Goal: Task Accomplishment & Management: Manage account settings

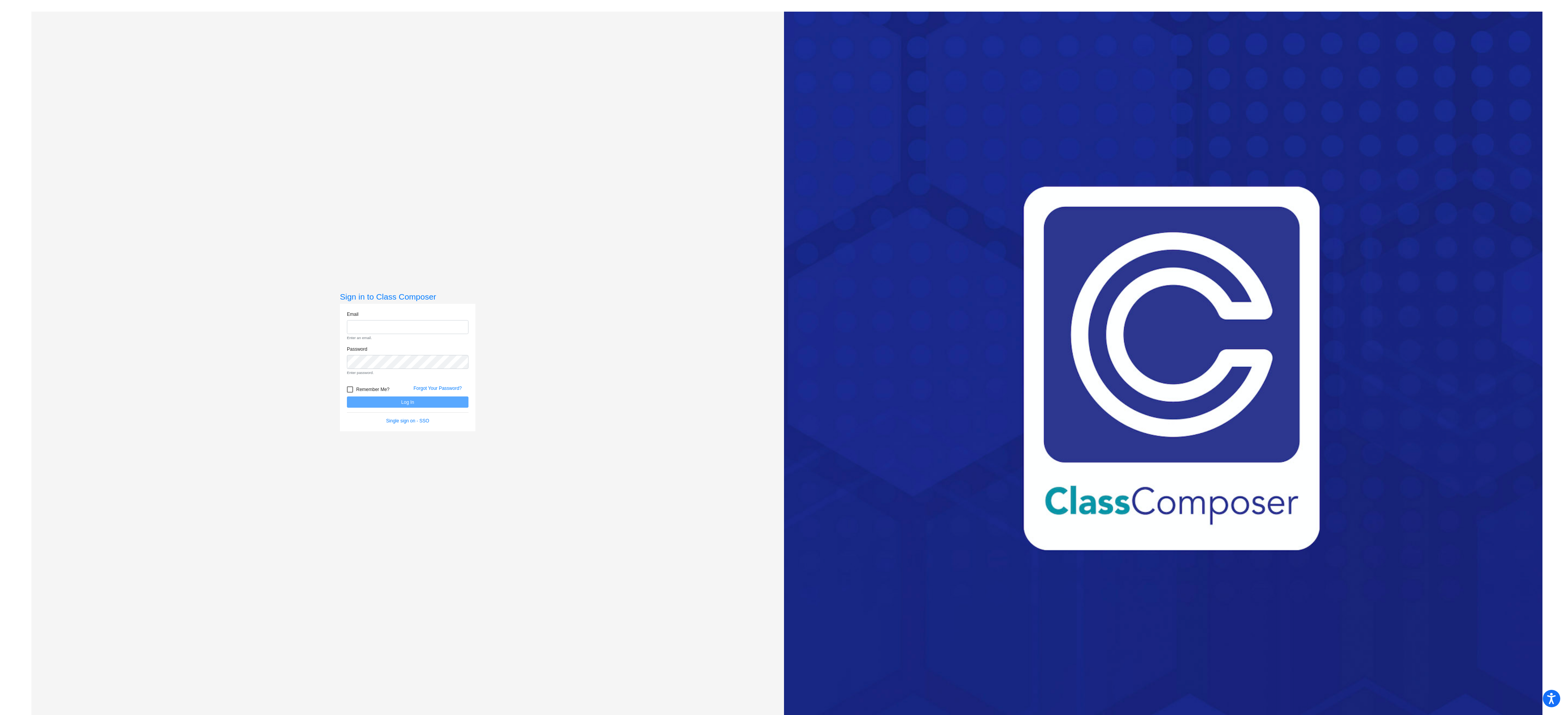
click at [441, 230] on div "Sign in to Class Composer Email Enter an email. Password Enter password. Rememb…" at bounding box center [408, 369] width 752 height 715
click at [393, 348] on div "Password Enter password." at bounding box center [408, 361] width 122 height 30
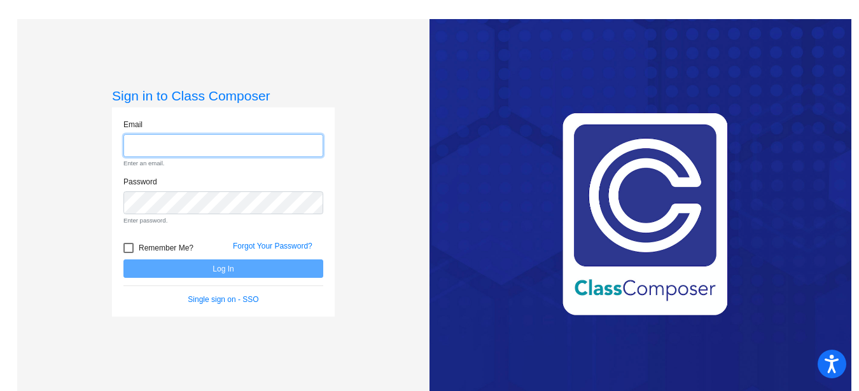
drag, startPoint x: 2559, startPoint y: 0, endPoint x: 142, endPoint y: 146, distance: 2420.8
click at [142, 146] on input "email" at bounding box center [223, 146] width 200 height 24
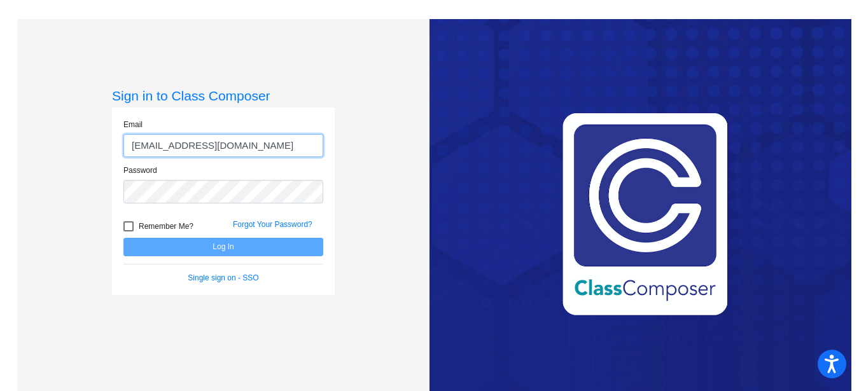
type input "[EMAIL_ADDRESS][DOMAIN_NAME]"
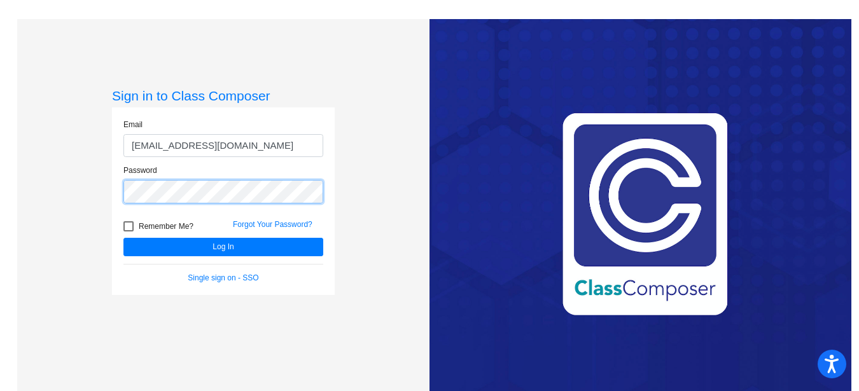
click at [123, 238] on button "Log In" at bounding box center [223, 247] width 200 height 18
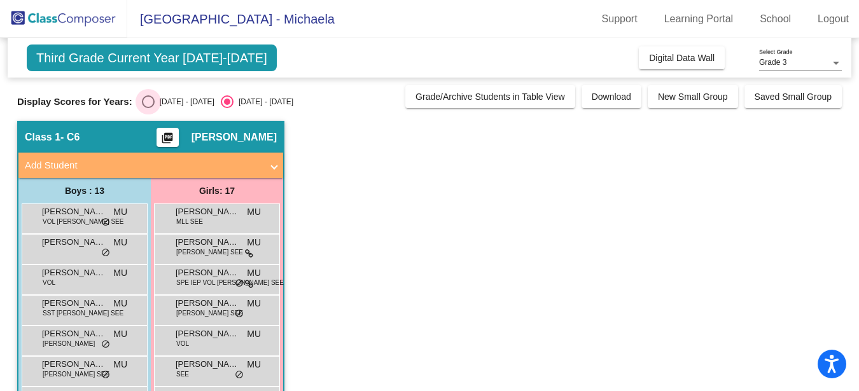
click at [144, 99] on div "Select an option" at bounding box center [148, 101] width 13 height 13
click at [148, 108] on input "[DATE] - [DATE]" at bounding box center [148, 108] width 1 height 1
radio input "true"
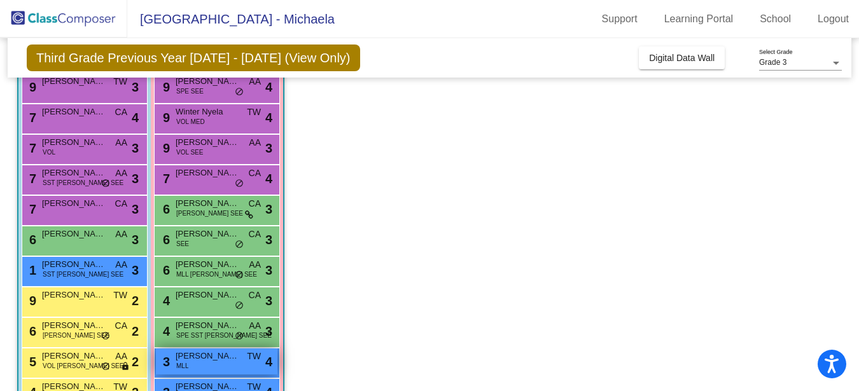
scroll to position [97, 0]
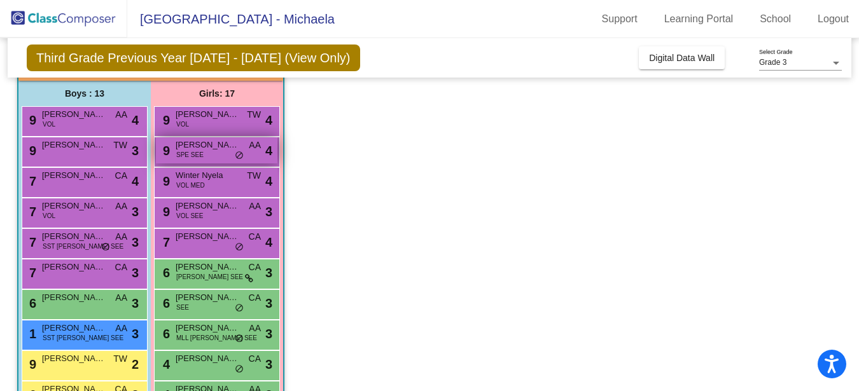
click at [220, 146] on span "[PERSON_NAME]" at bounding box center [208, 145] width 64 height 13
